Goal: Transaction & Acquisition: Purchase product/service

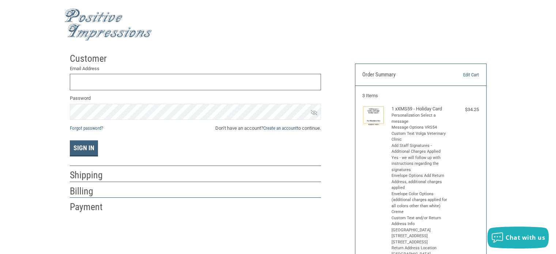
click at [117, 78] on input "Email Address" at bounding box center [195, 82] width 251 height 16
type input "VOLGAVETCLINIC@OUTLOOK.COM"
click at [284, 127] on link "Create an account" at bounding box center [280, 127] width 34 height 5
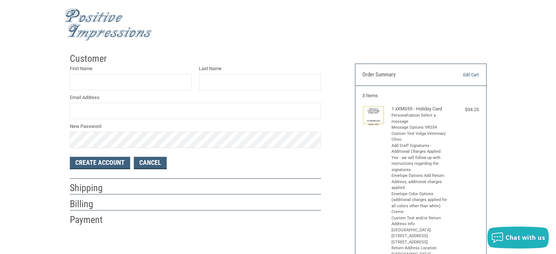
click at [109, 71] on label "First Name" at bounding box center [131, 68] width 122 height 7
click at [109, 74] on input "First Name" at bounding box center [131, 82] width 122 height 16
click at [108, 77] on input "First Name" at bounding box center [131, 82] width 122 height 16
type input "T"
type input "D"
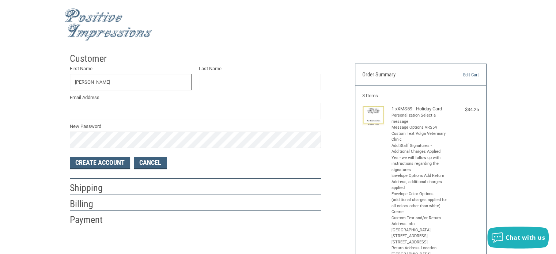
type input "THOMAS"
type input "STENBERG"
type input "VOLGAVETCLINIC@OUTLOOK.COM"
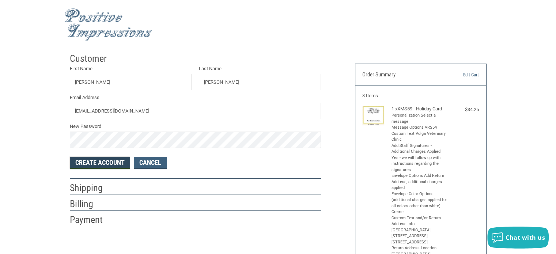
click at [101, 161] on button "Create Account" at bounding box center [100, 163] width 60 height 12
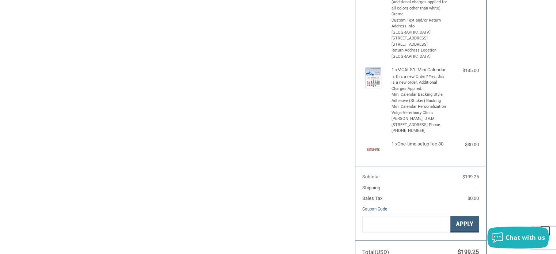
select select "US"
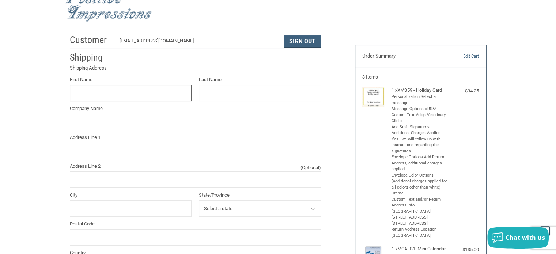
scroll to position [16, 0]
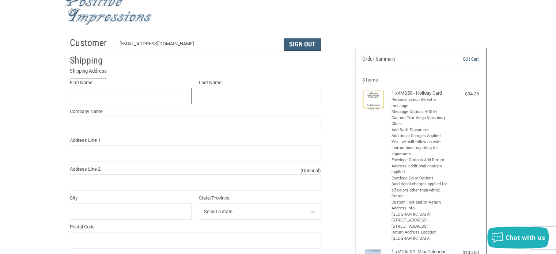
click at [157, 102] on input "First Name" at bounding box center [131, 96] width 122 height 16
type input "R"
type input "Thomas"
type input "Stenberg"
type input "105 S Samara Ave, Box 444"
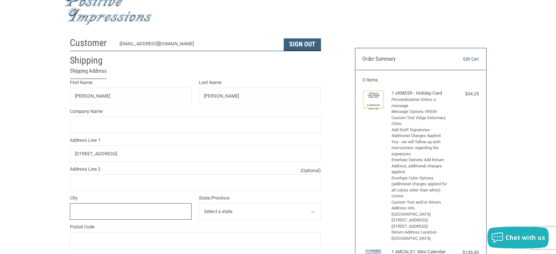
type input "Volga"
select select "SD"
type input "57071"
type input "6056279491"
type input "THOMAS"
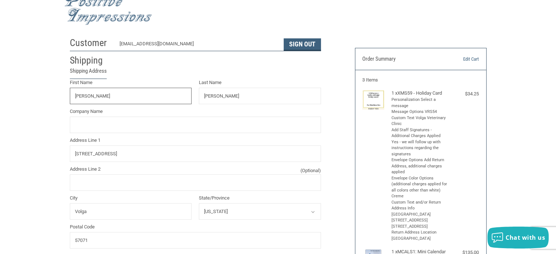
type input "STENBERG"
type input "105 S SAMARA AVE, BOX 444"
type input "VOLGA"
click at [142, 125] on input "Company Name" at bounding box center [195, 125] width 251 height 16
type input "Volga Veterinary Clinic"
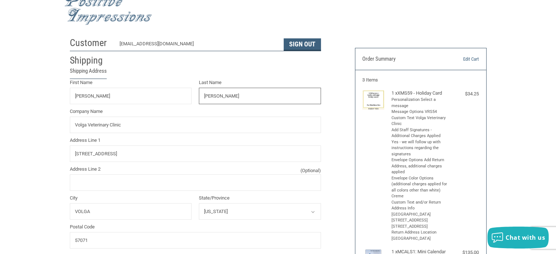
type input "Clinic"
type input "105 S Samara Ave"
type input "PO Box 444"
type input "Volga"
type input "CLINIC"
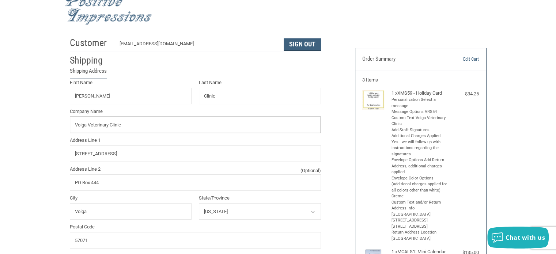
type input "VOLGA VETERINARY CLINIC"
type input "105 S SAMARA AVE"
type input "PO BOX 444"
type input "VOLGA"
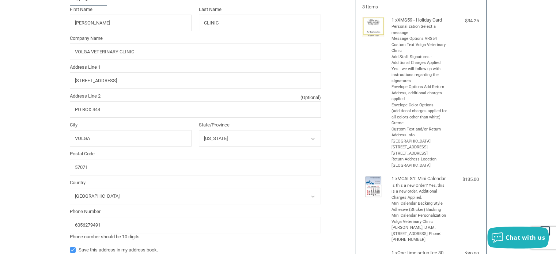
scroll to position [125, 0]
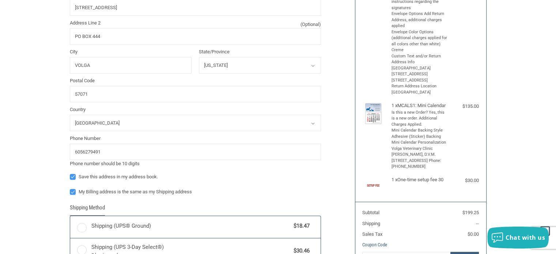
radio input "true"
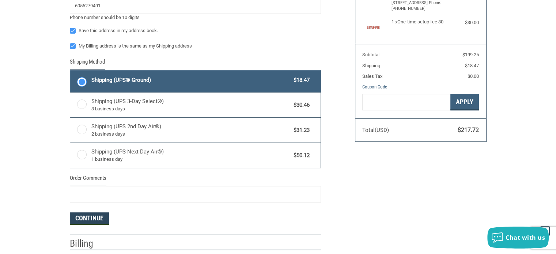
scroll to position [356, 0]
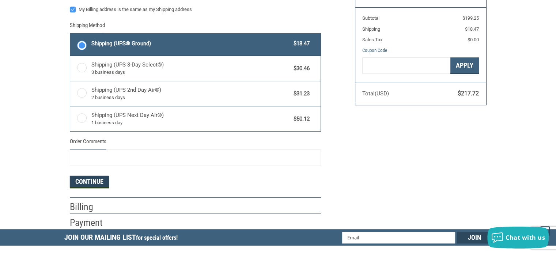
click at [95, 182] on button "Continue" at bounding box center [89, 182] width 39 height 12
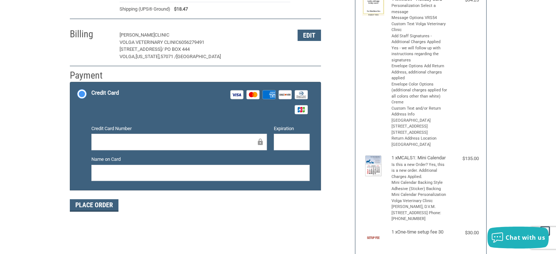
scroll to position [0, 0]
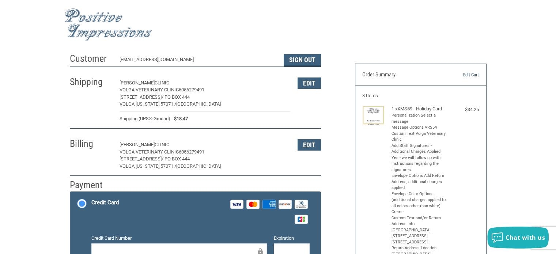
click at [468, 72] on link "Edit Cart" at bounding box center [460, 74] width 37 height 7
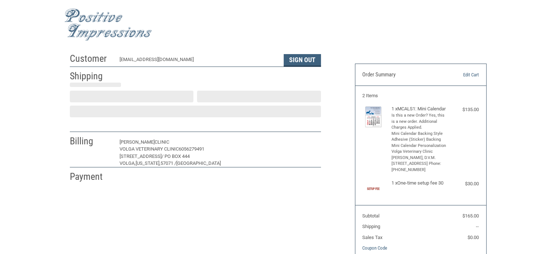
select select "SD"
select select "US"
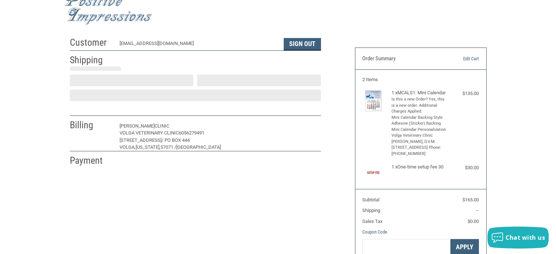
select select "SD"
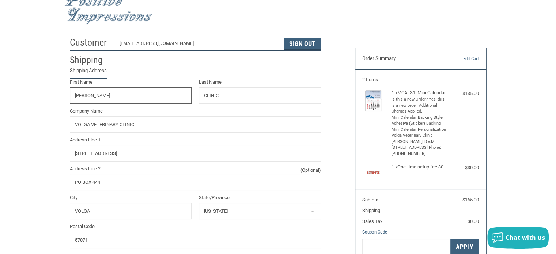
radio input "true"
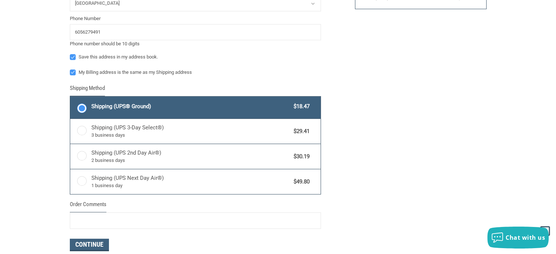
scroll to position [308, 0]
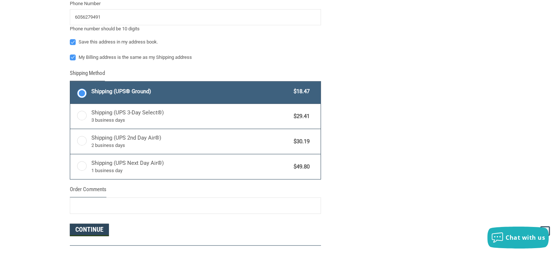
click at [102, 225] on button "Continue" at bounding box center [89, 230] width 39 height 12
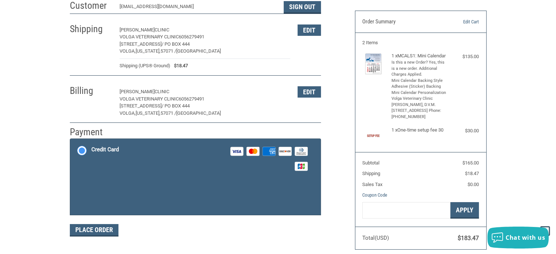
scroll to position [52, 0]
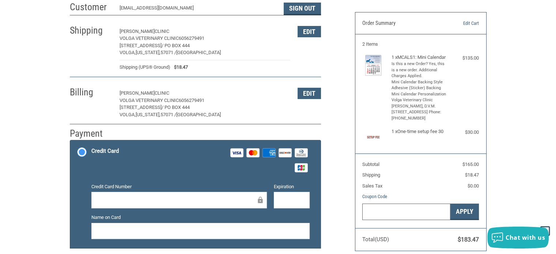
click at [394, 212] on input "Gift Certificate or Coupon Code" at bounding box center [406, 212] width 88 height 16
type input "SHIPFREE"
click at [455, 219] on button "Apply" at bounding box center [464, 212] width 29 height 16
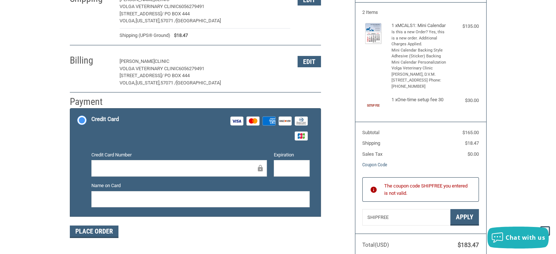
scroll to position [125, 0]
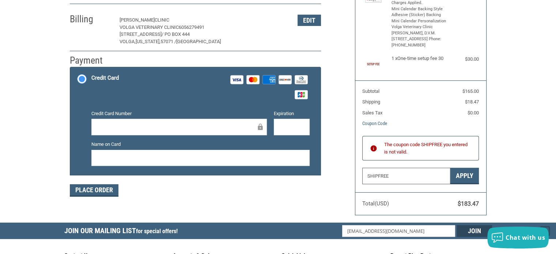
click at [398, 184] on input "SHIPFREE" at bounding box center [406, 176] width 88 height 16
click at [286, 117] on div "Expiration" at bounding box center [291, 123] width 43 height 26
click at [281, 121] on div at bounding box center [292, 127] width 36 height 16
click at [279, 148] on div "Name on Card" at bounding box center [201, 154] width 226 height 26
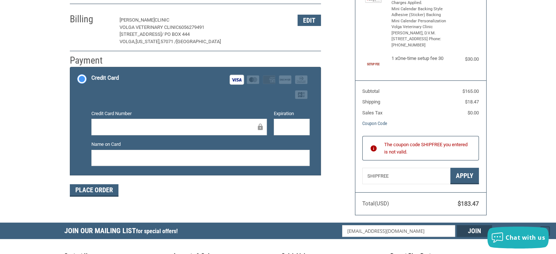
click at [126, 223] on div "Customer VOLGAVETCLINIC@OUTLOOK.COM Sign Out Shipping THOMAS CLINIC VOLGA VETER…" at bounding box center [278, 74] width 428 height 298
click at [410, 184] on input "SHIPFREE" at bounding box center [406, 176] width 88 height 16
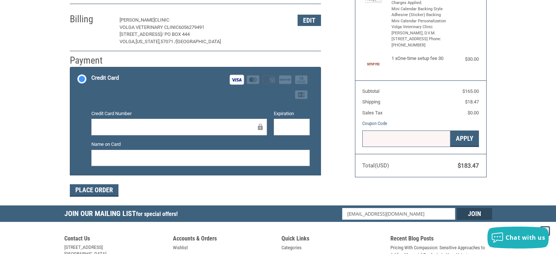
click at [410, 184] on aside "Order Summary Edit Cart 2 Items 1 x MCALS1: Mini Calendar Is this a new Order? …" at bounding box center [420, 54] width 143 height 259
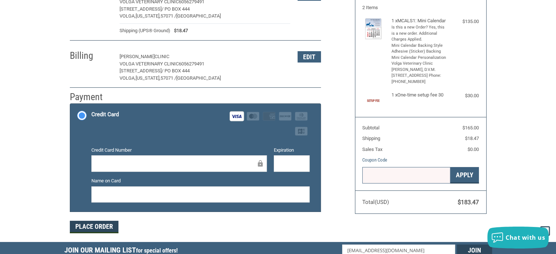
scroll to position [15, 0]
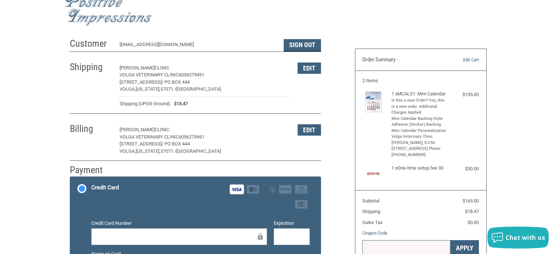
click at [128, 128] on span "THOMAS" at bounding box center [137, 129] width 35 height 5
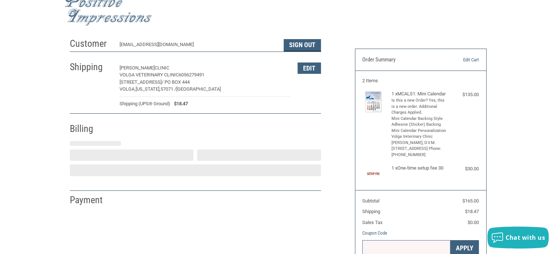
select select "SD"
select select "US"
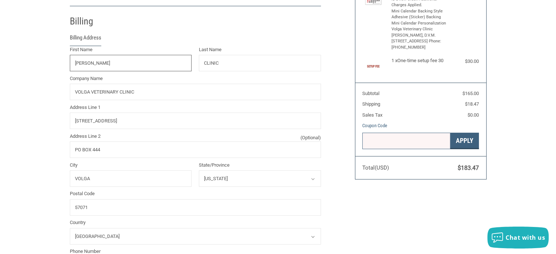
scroll to position [128, 0]
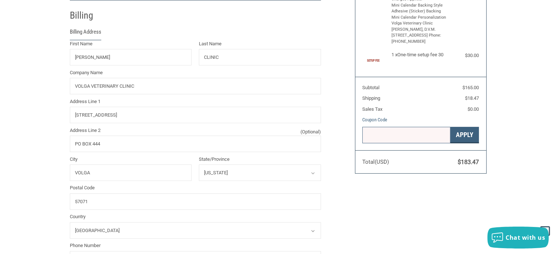
click at [240, 65] on div "First Name THOMAS Last Name CLINIC Company Name VOLGA VETERINARY CLINIC Address…" at bounding box center [195, 157] width 258 height 235
click at [243, 61] on input "CLINIC" at bounding box center [260, 57] width 122 height 16
type input "STENBERG"
click at [259, 37] on div "Billing Address" at bounding box center [195, 34] width 251 height 12
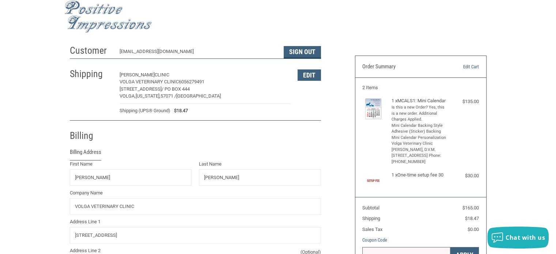
scroll to position [0, 0]
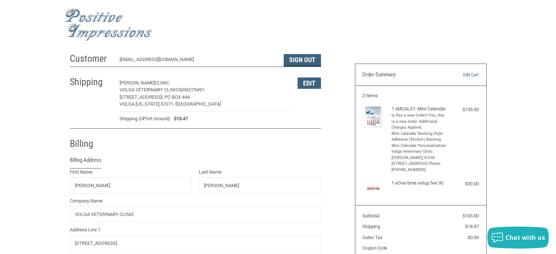
click at [276, 85] on p "THOMAS CLINIC" at bounding box center [205, 82] width 171 height 7
select select "SD"
select select "US"
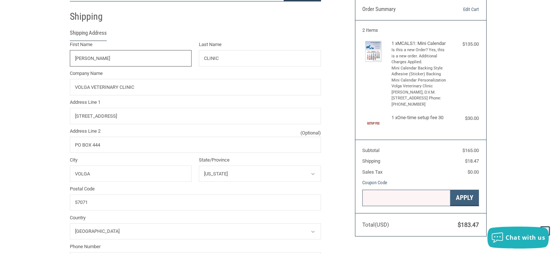
scroll to position [67, 0]
click at [233, 48] on div "Last Name CLINIC" at bounding box center [260, 52] width 122 height 25
click at [231, 65] on div "First Name THOMAS Last Name CLINIC Company Name VOLGA VETERINARY CLINIC Address…" at bounding box center [195, 157] width 258 height 235
click at [240, 54] on input "CLINIC" at bounding box center [260, 57] width 122 height 16
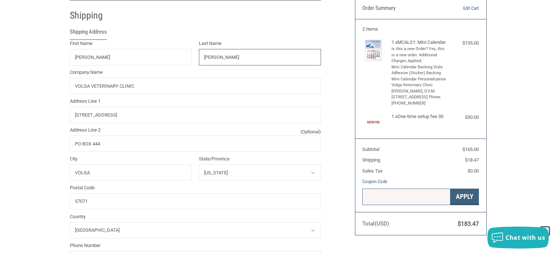
type input "STENBERG"
click at [268, 40] on label "Last Name" at bounding box center [260, 43] width 122 height 7
click at [268, 49] on input "STENBERG" at bounding box center [260, 57] width 122 height 16
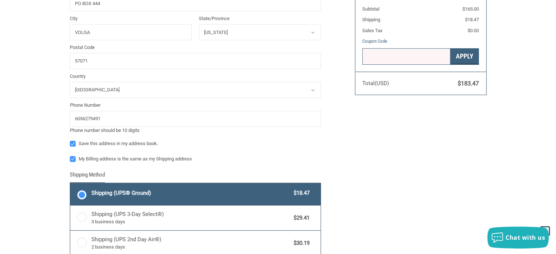
scroll to position [213, 0]
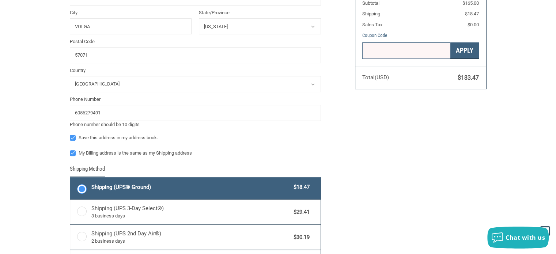
click at [325, 152] on div "Customer VOLGAVETCLINIC@OUTLOOK.COM Sign Out Shipping Shipping Address First Na…" at bounding box center [206, 121] width 285 height 568
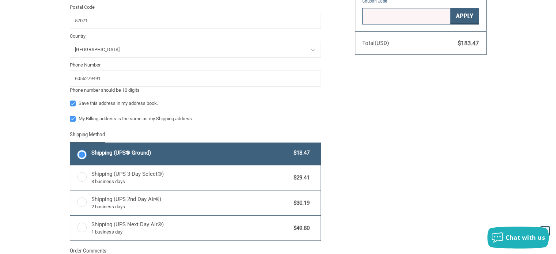
scroll to position [322, 0]
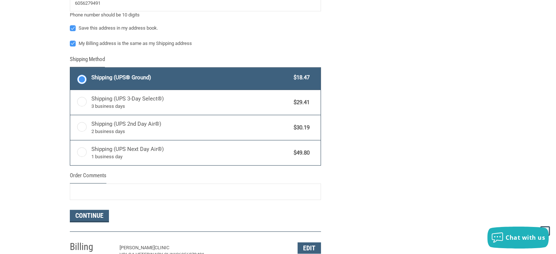
click at [102, 217] on button "Continue" at bounding box center [89, 216] width 39 height 12
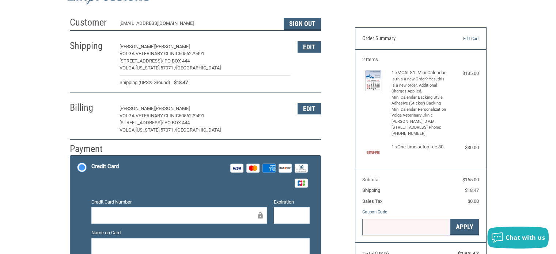
scroll to position [37, 0]
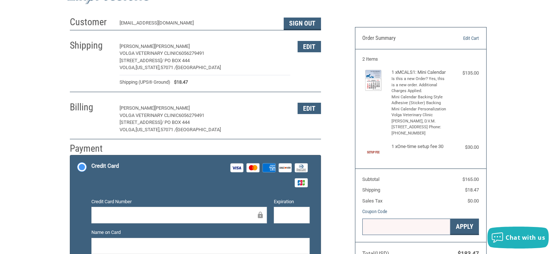
click at [154, 209] on div at bounding box center [178, 215] width 175 height 16
click at [0, 191] on div "Customer VOLGAVETCLINIC@OUTLOOK.COM Sign Out Shipping THOMAS STENBERG VOLGA VET…" at bounding box center [278, 153] width 556 height 281
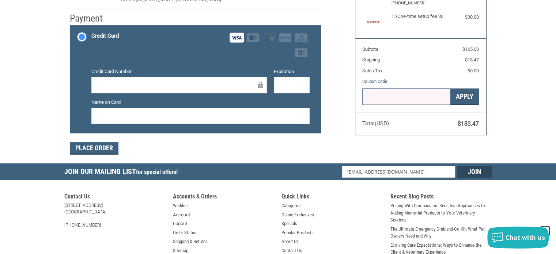
scroll to position [183, 0]
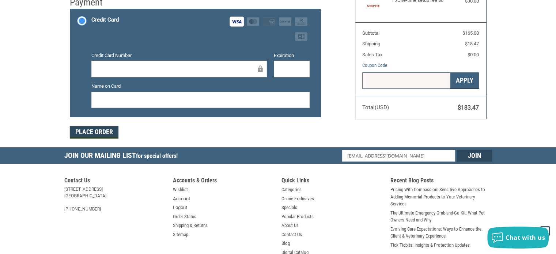
click at [95, 128] on button "Place Order" at bounding box center [94, 132] width 49 height 12
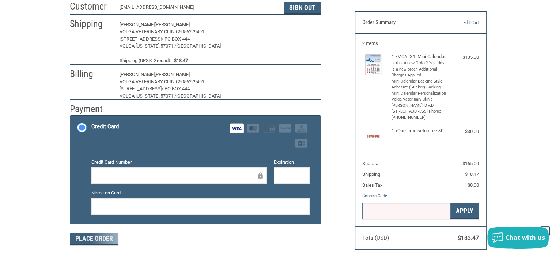
scroll to position [49, 0]
